Goal: Browse casually: Explore the website without a specific task or goal

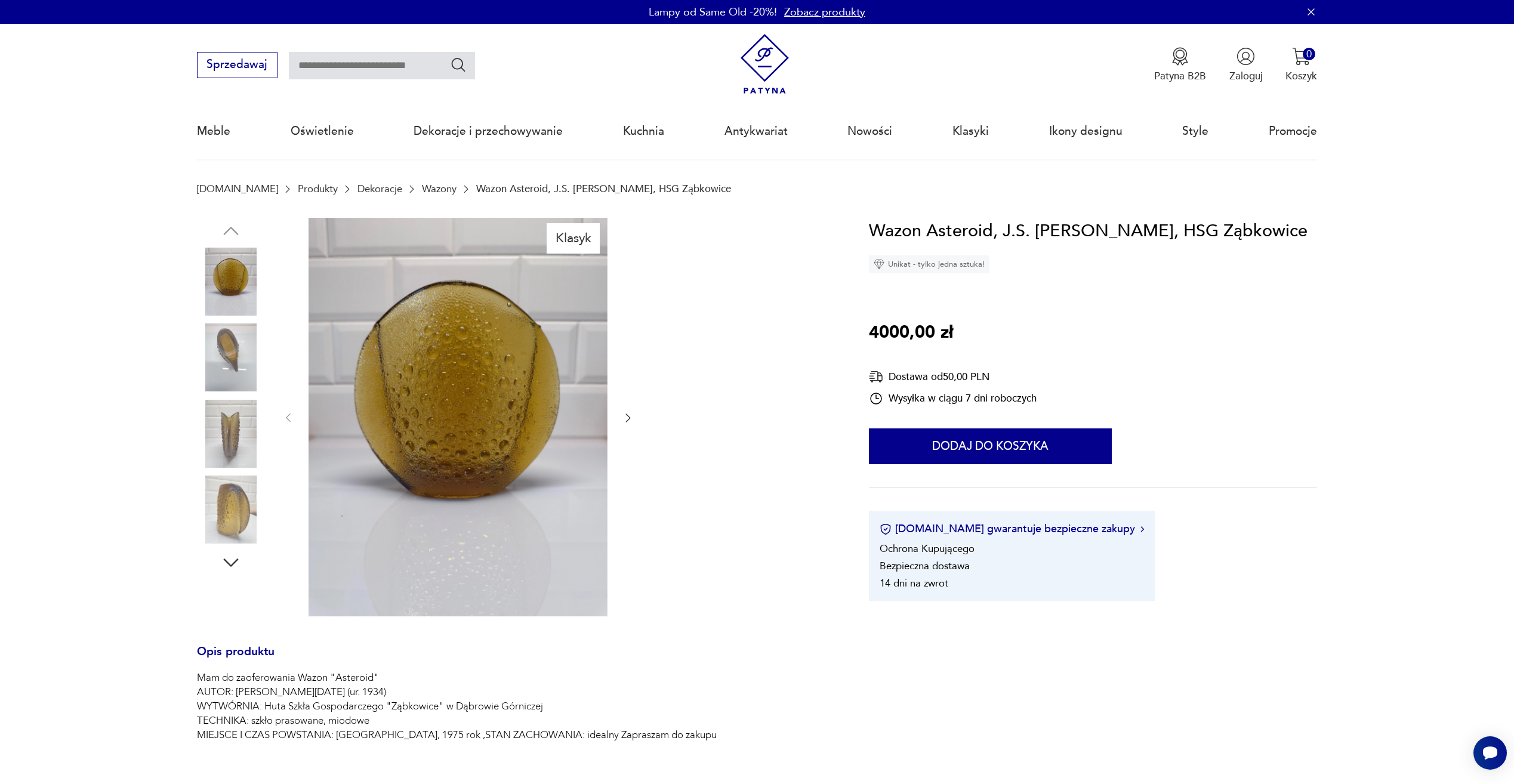
click at [756, 70] on img at bounding box center [765, 64] width 61 height 61
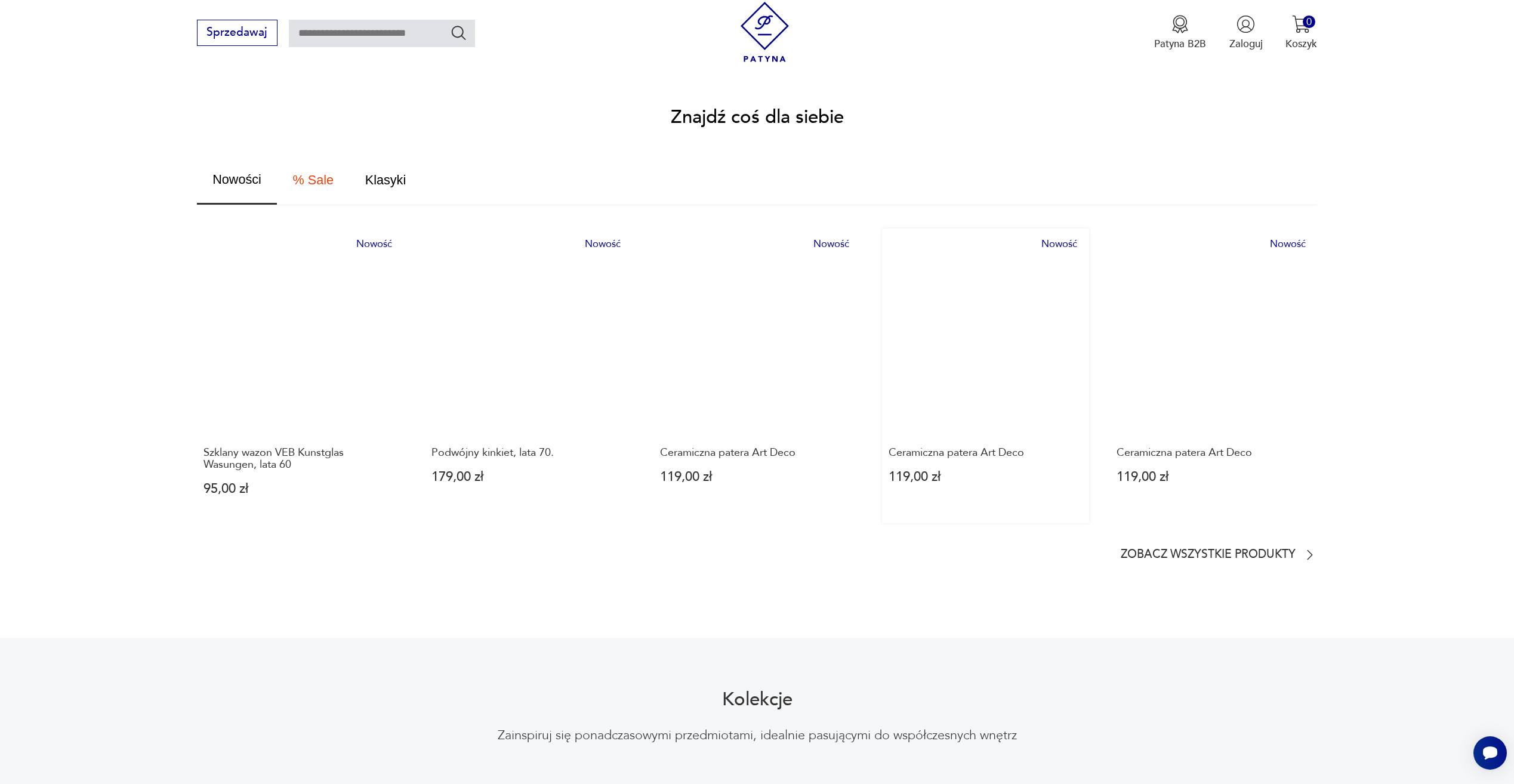
scroll to position [776, 0]
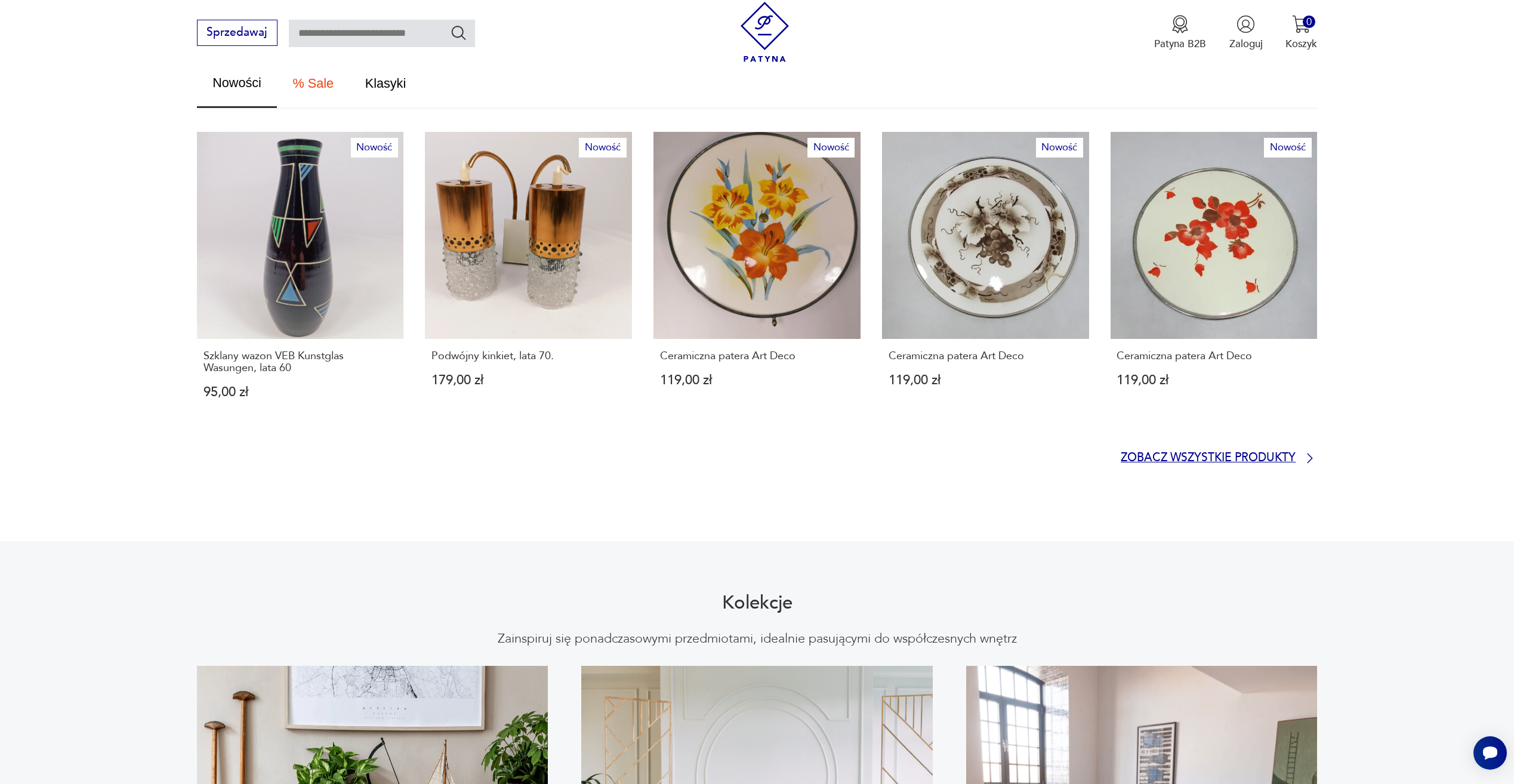
click at [1283, 453] on p "Zobacz wszystkie produkty" at bounding box center [1208, 458] width 175 height 10
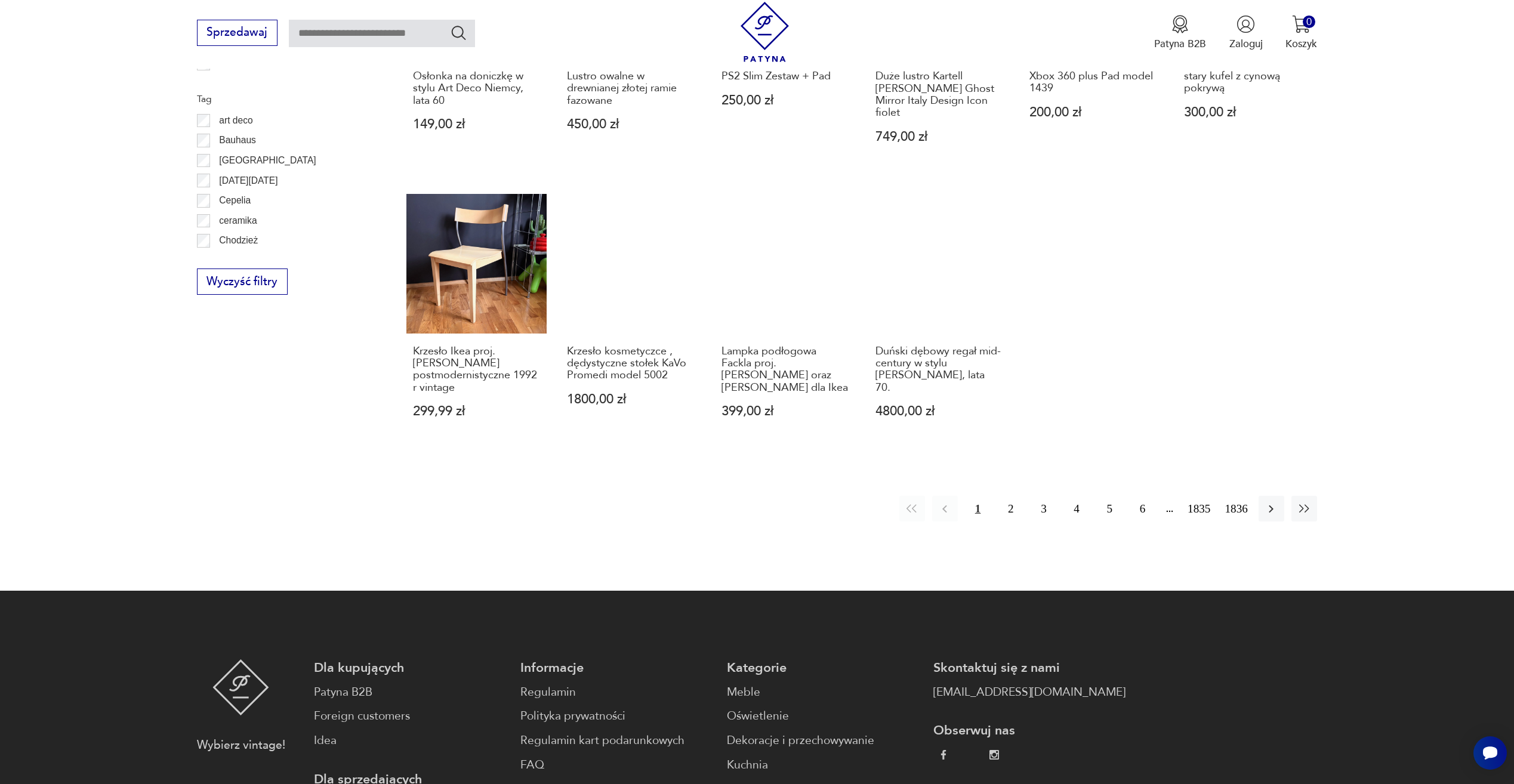
scroll to position [798, 0]
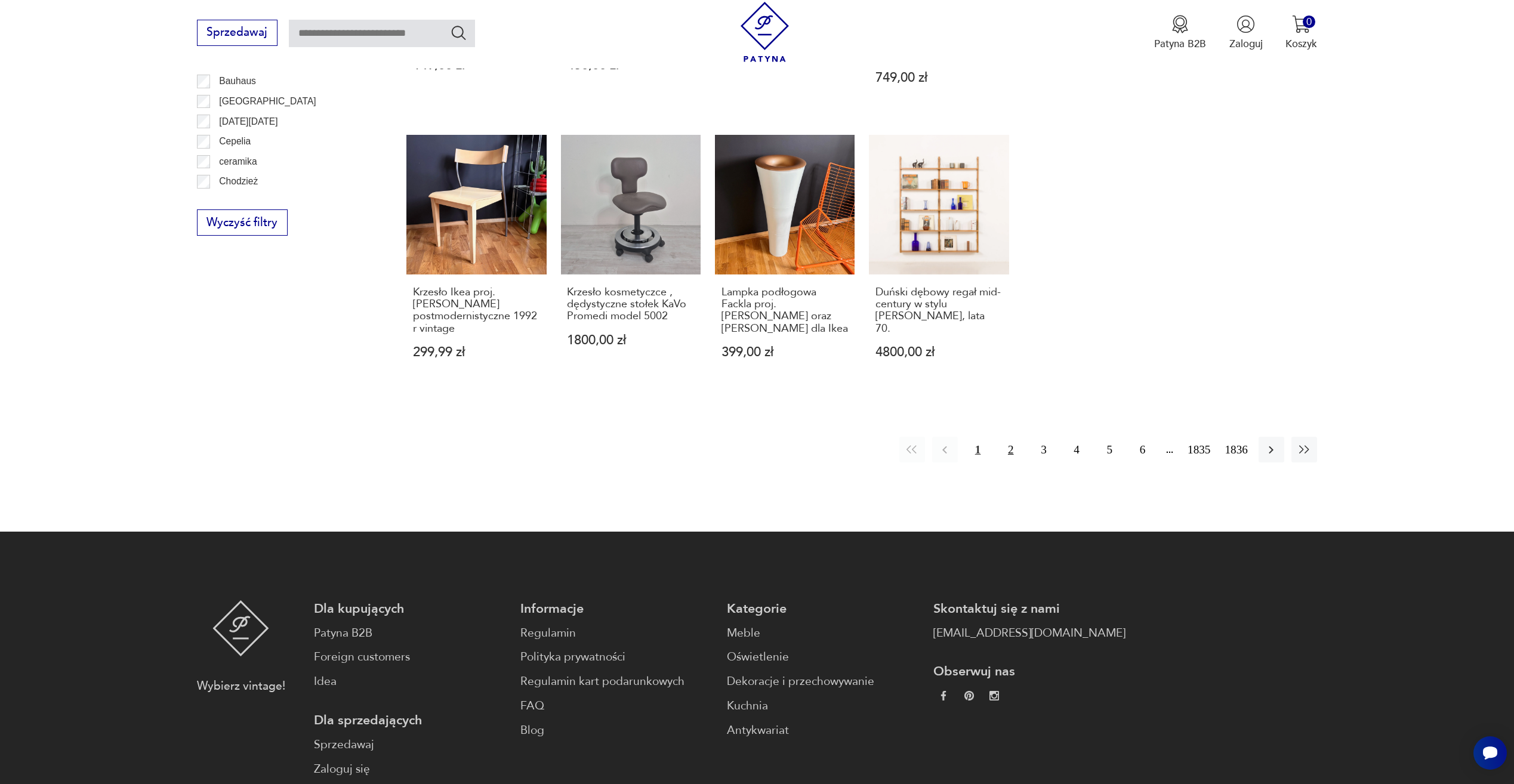
click at [1014, 438] on button "2" at bounding box center [1011, 450] width 25 height 25
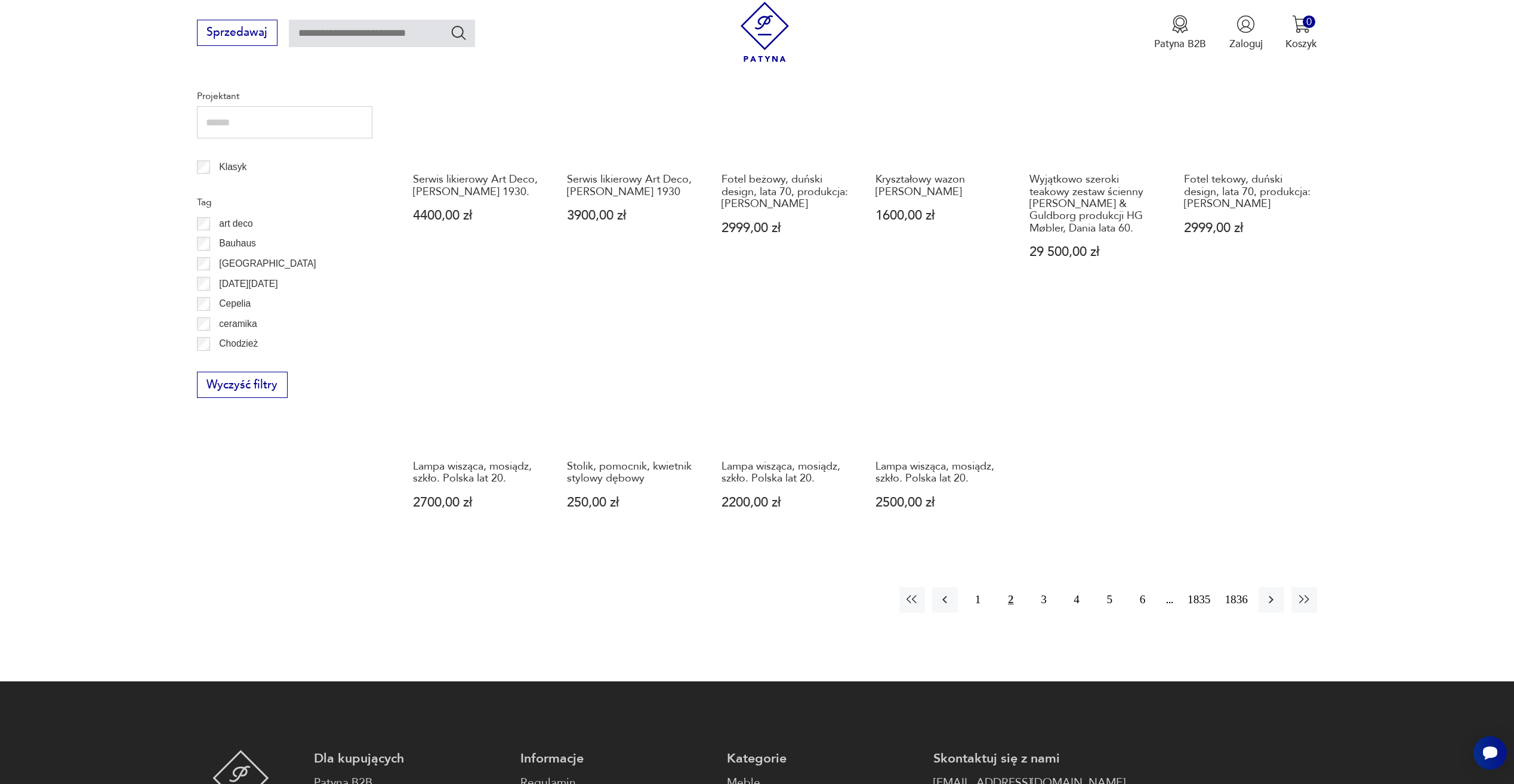
scroll to position [638, 0]
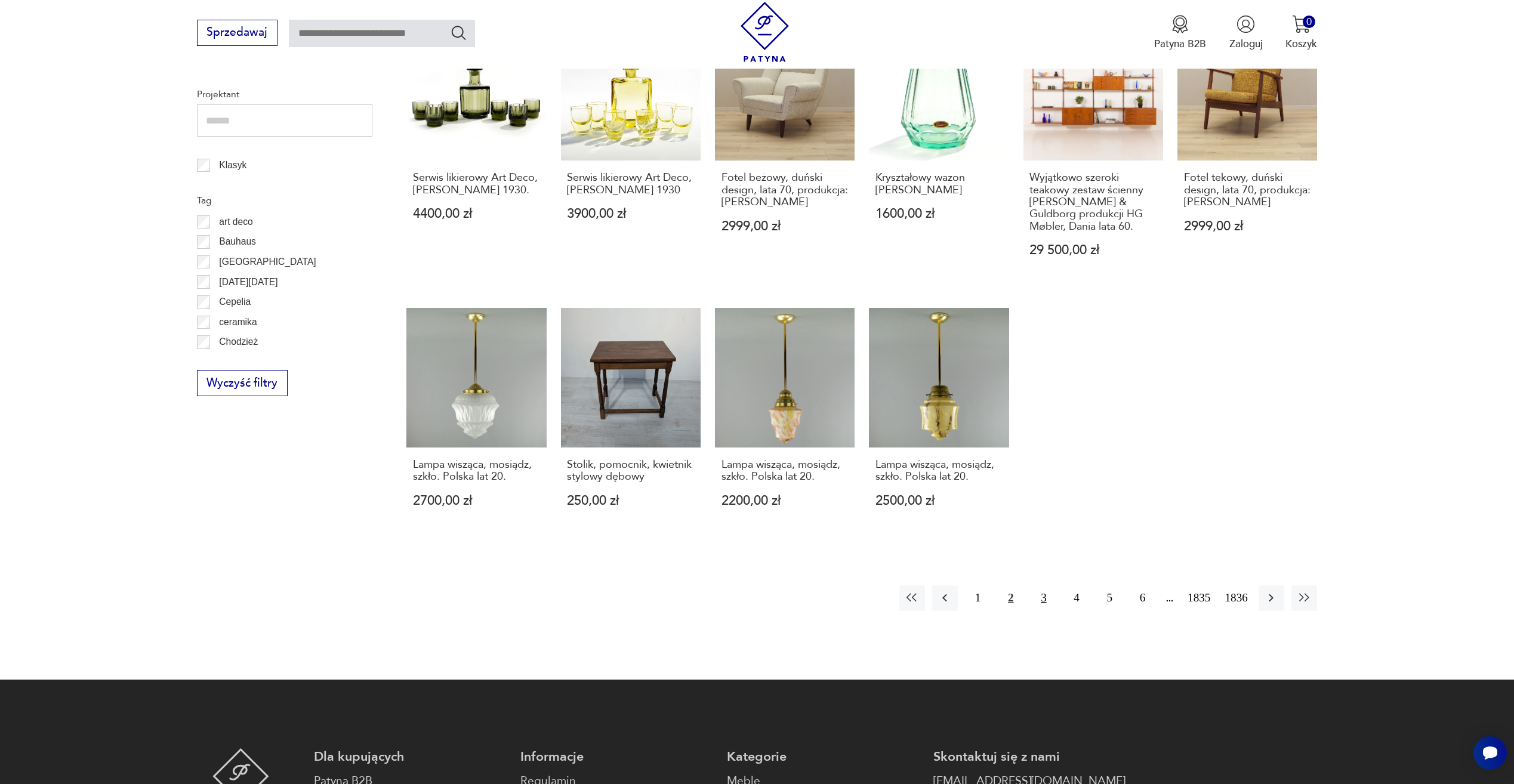
click at [1045, 599] on button "3" at bounding box center [1043, 598] width 25 height 25
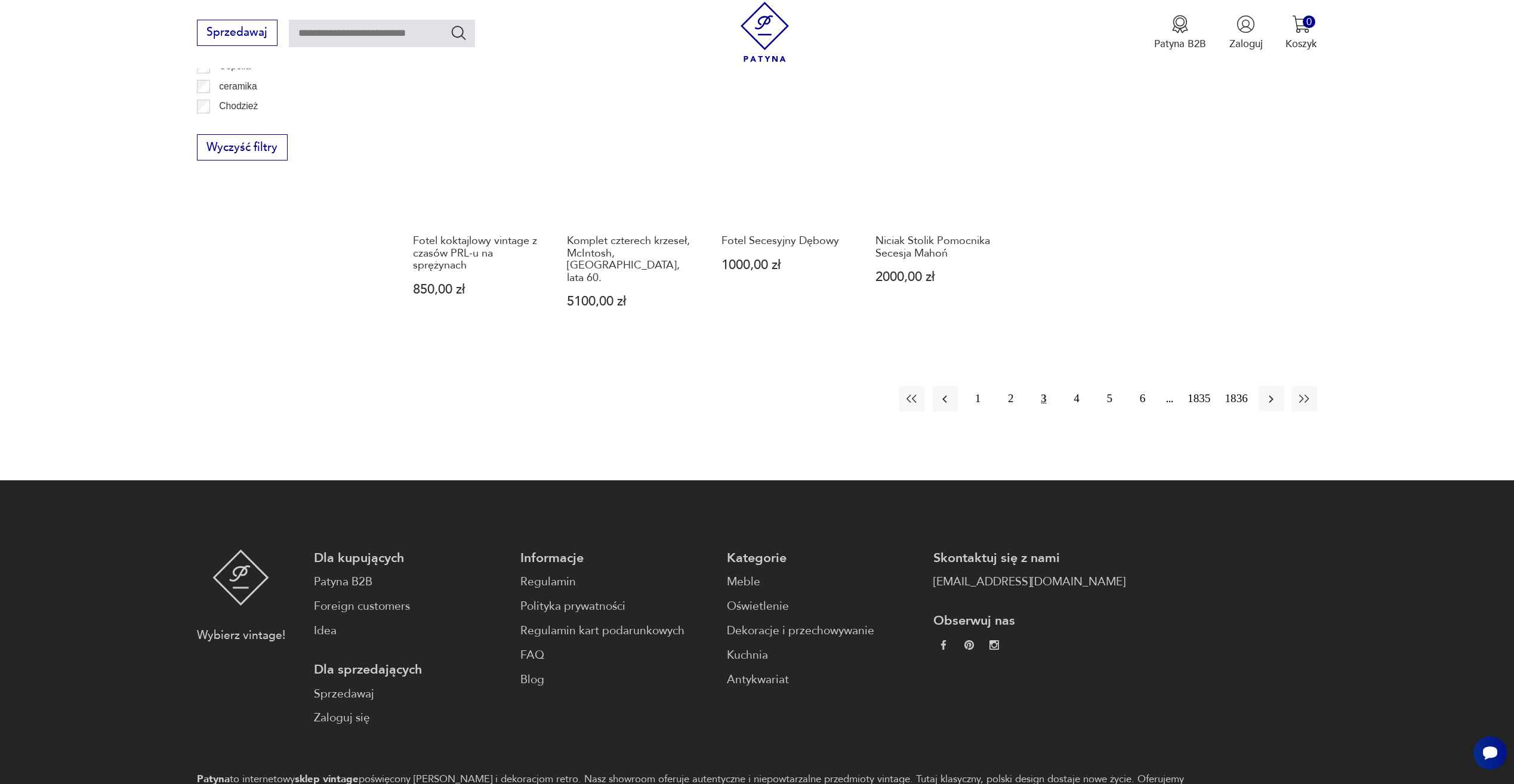
scroll to position [876, 0]
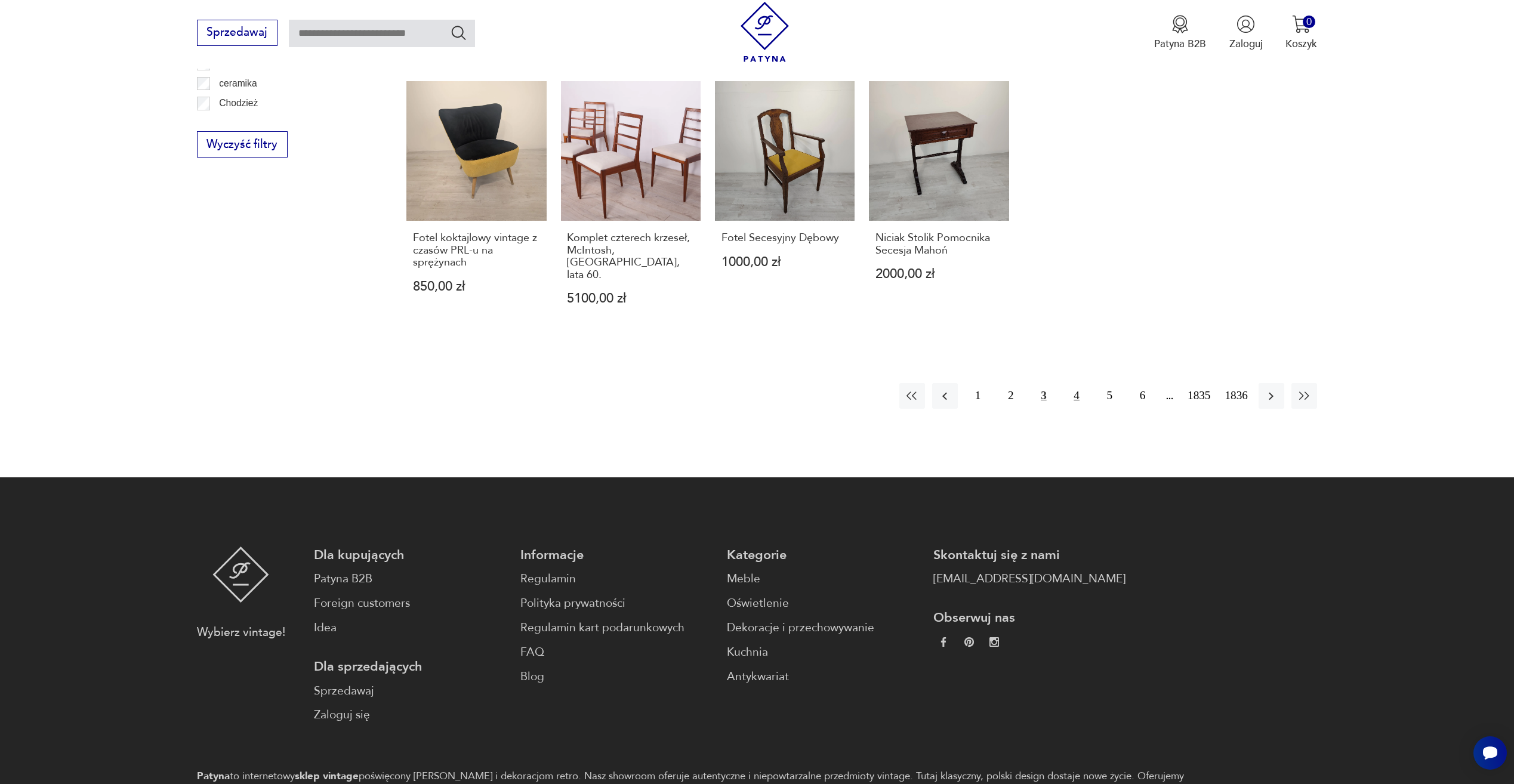
click at [1075, 383] on button "4" at bounding box center [1077, 396] width 25 height 25
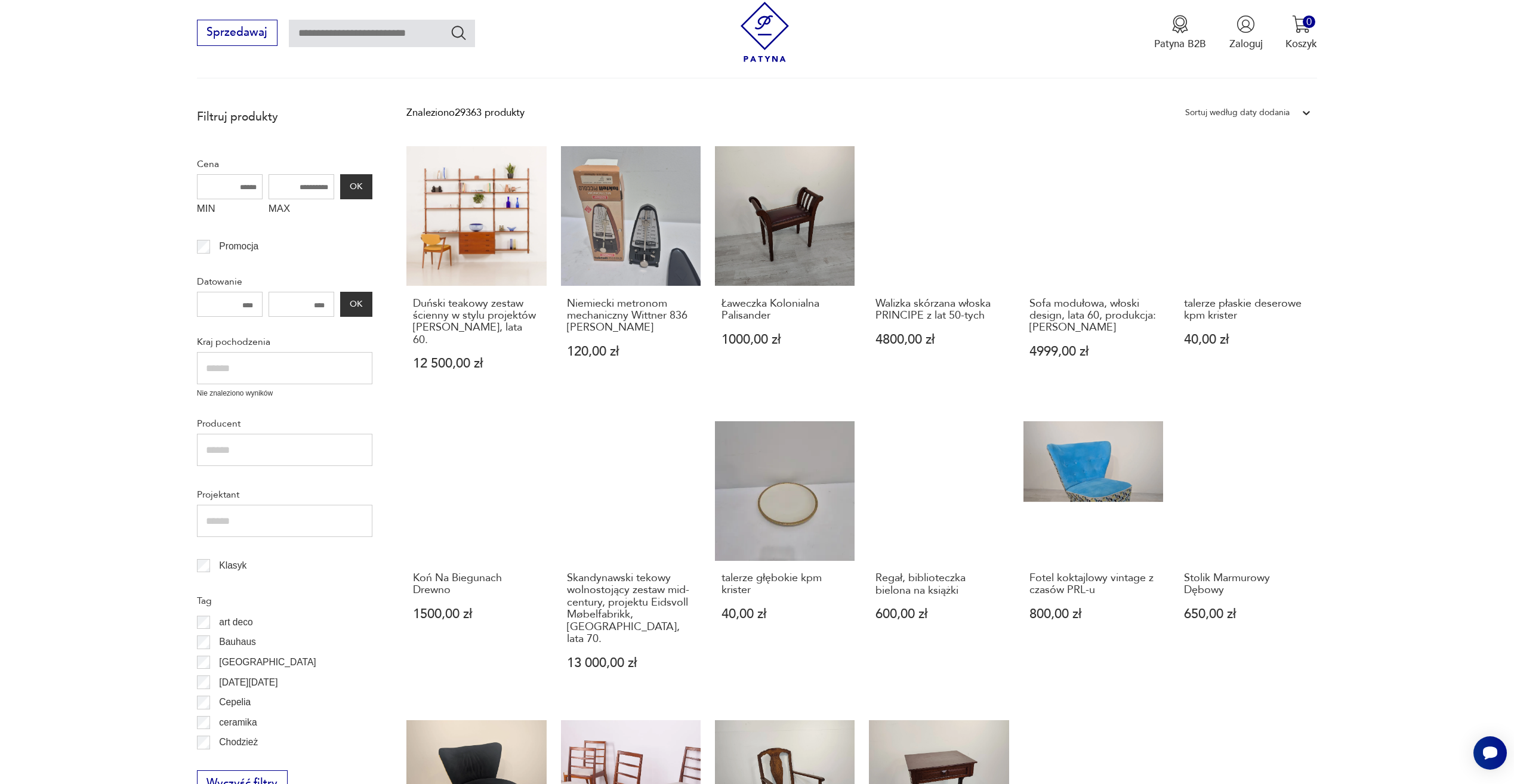
scroll to position [160, 0]
